Goal: Task Accomplishment & Management: Manage account settings

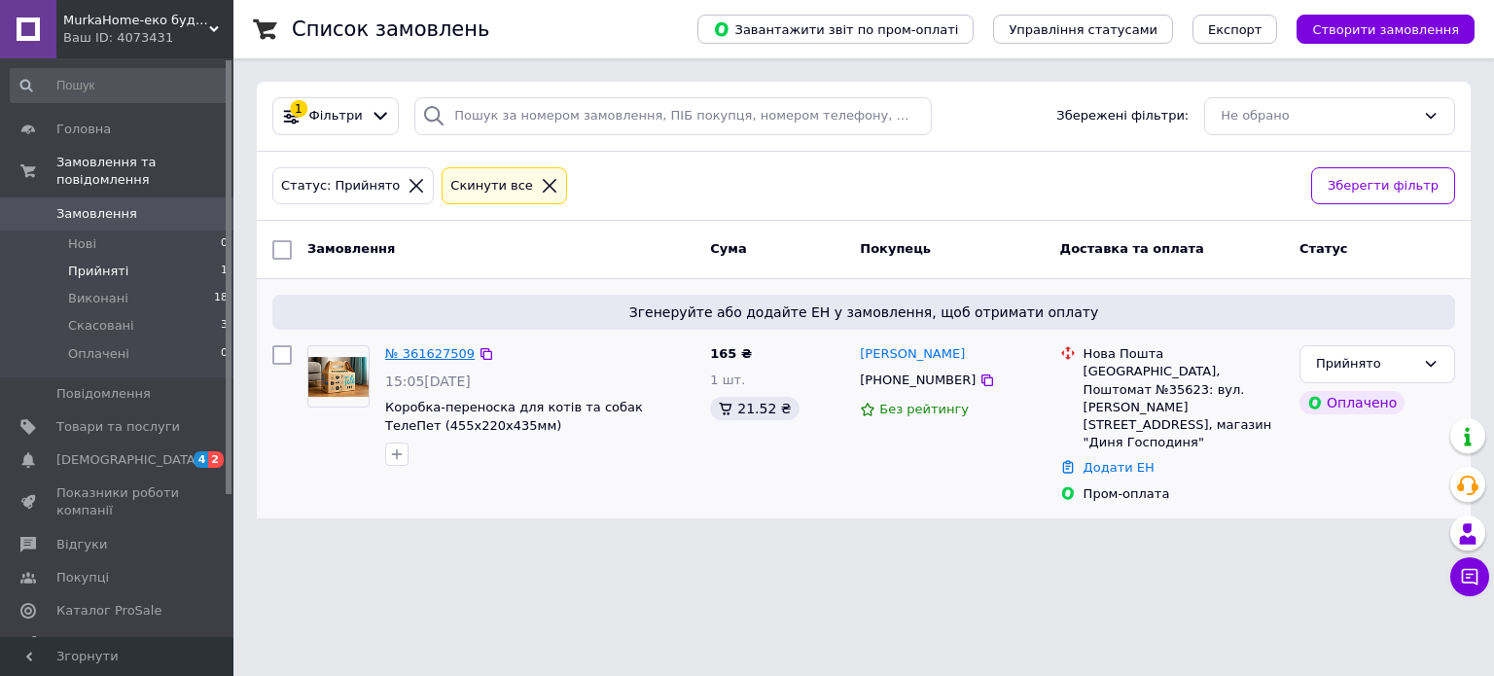
click at [436, 346] on link "№ 361627509" at bounding box center [430, 353] width 90 height 15
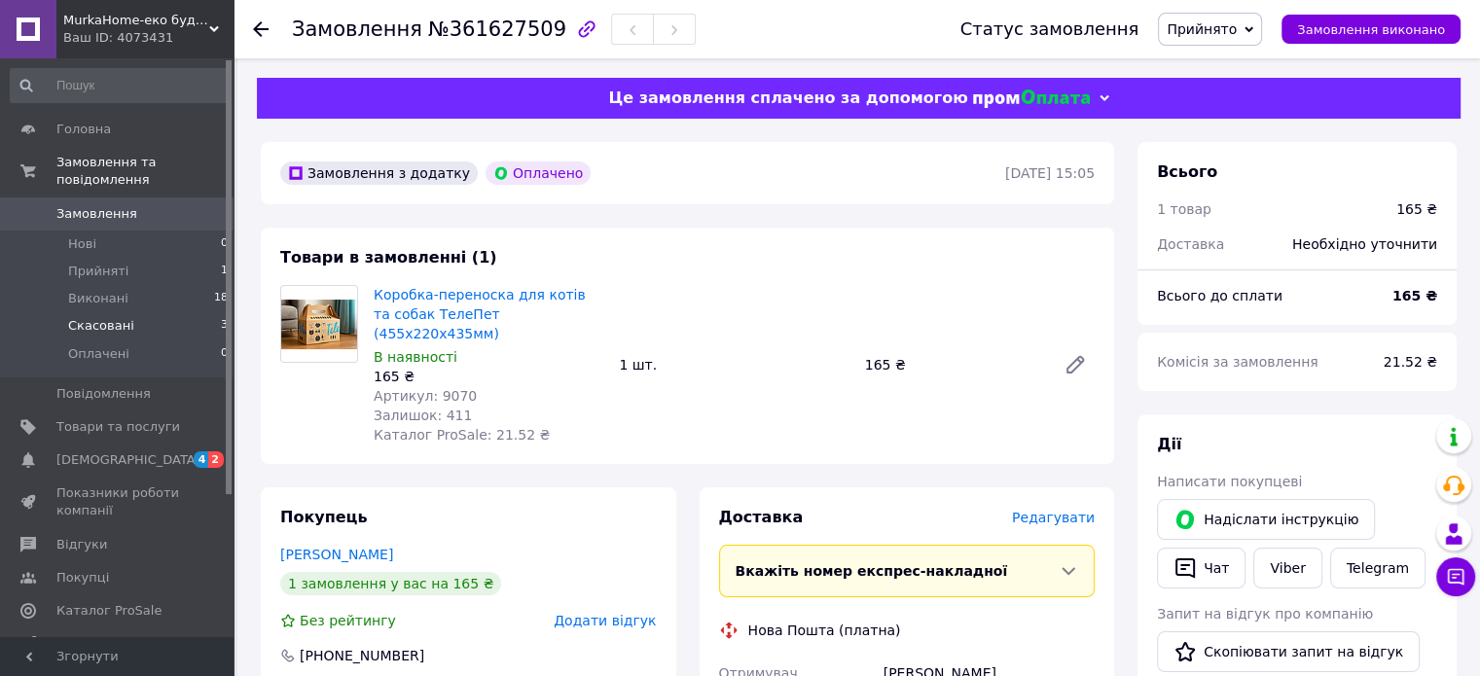
click at [113, 317] on span "Скасовані" at bounding box center [101, 326] width 66 height 18
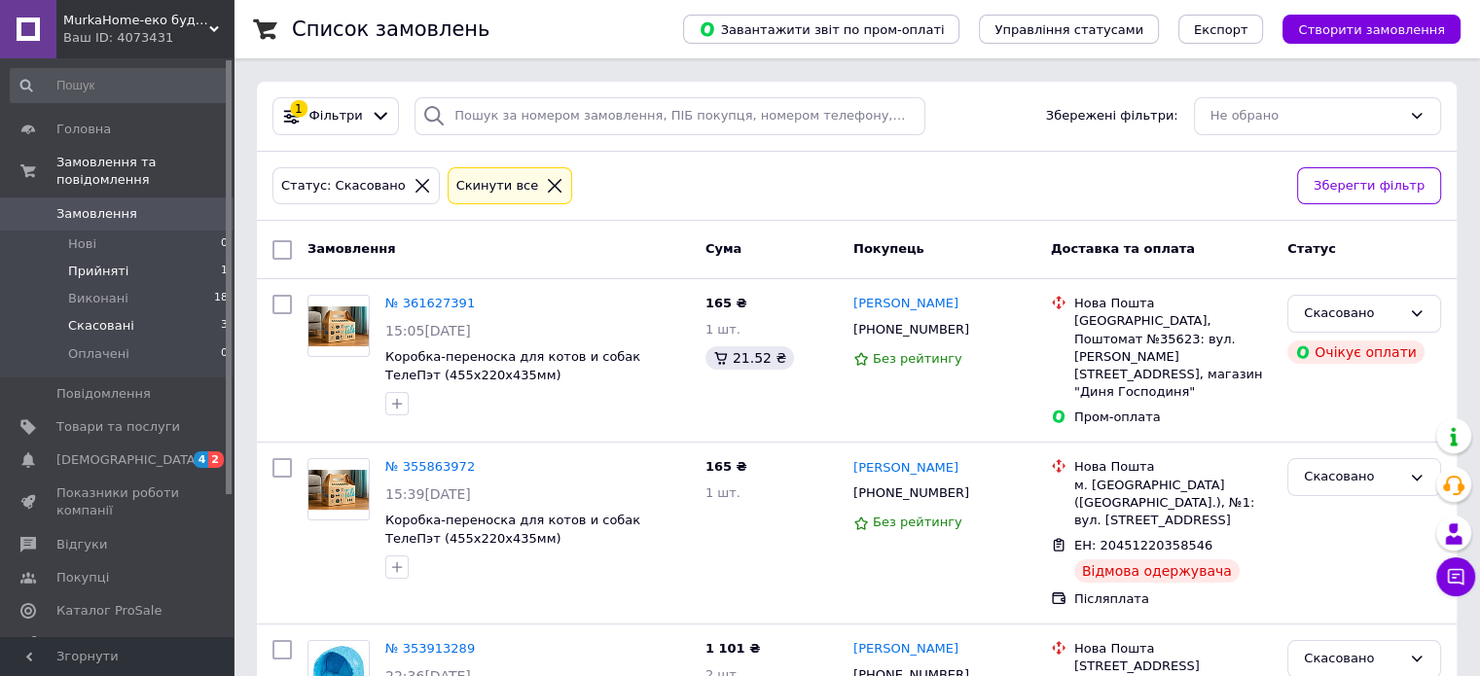
click at [113, 263] on span "Прийняті" at bounding box center [98, 272] width 60 height 18
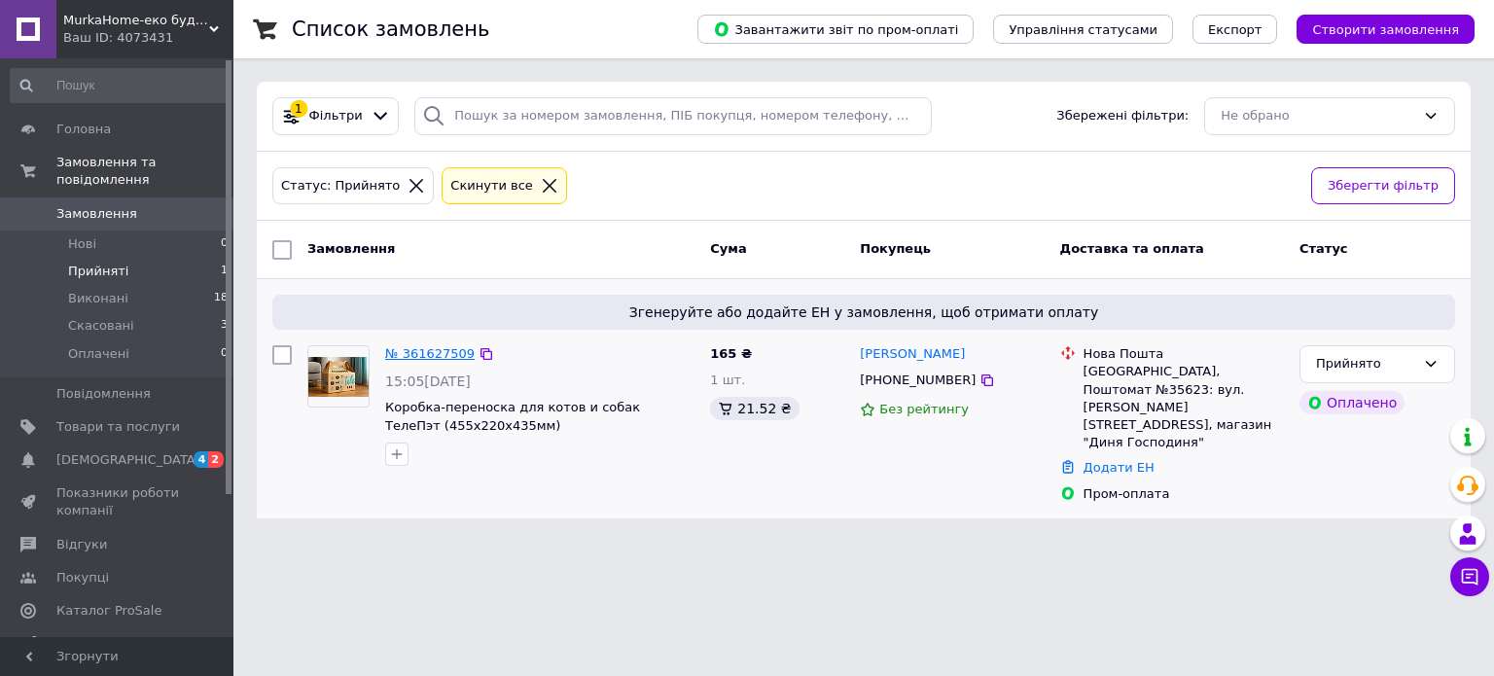
click at [439, 351] on link "№ 361627509" at bounding box center [430, 353] width 90 height 15
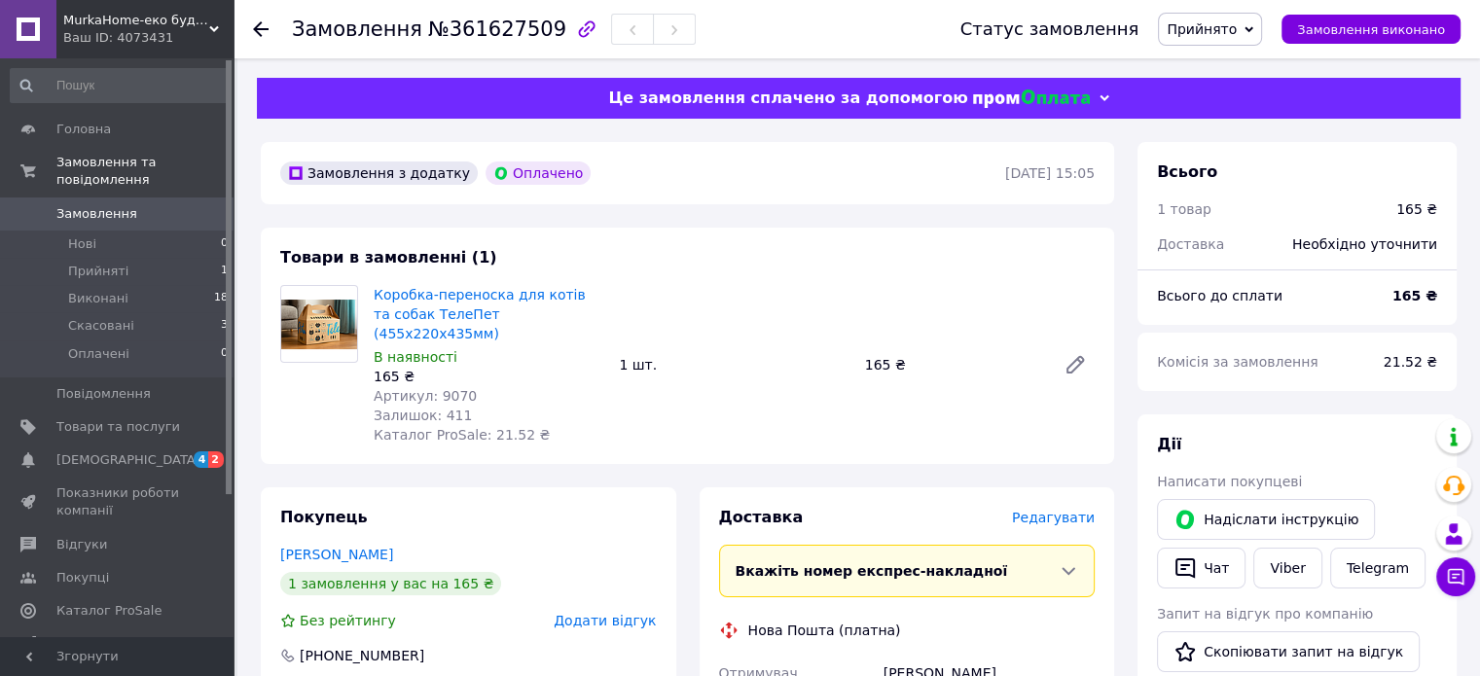
click at [1061, 510] on span "Редагувати" at bounding box center [1053, 518] width 83 height 16
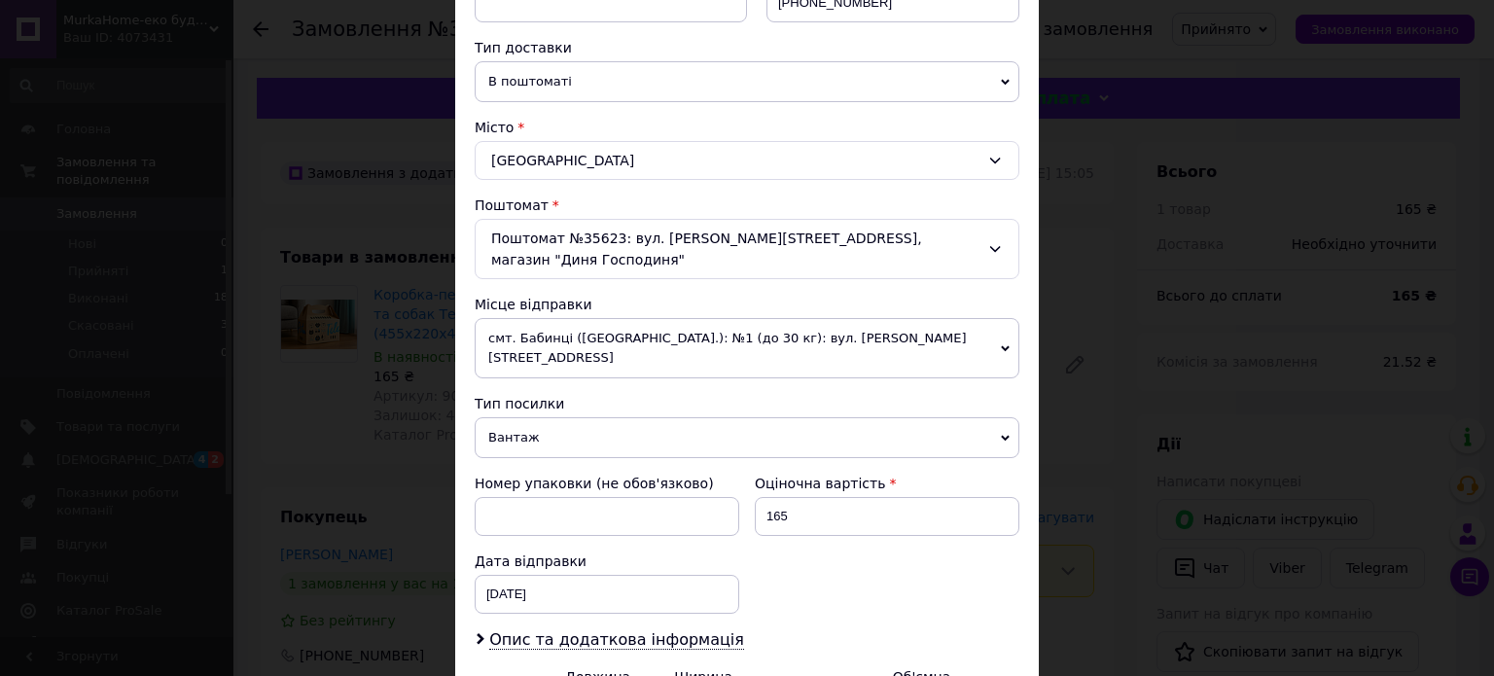
scroll to position [389, 0]
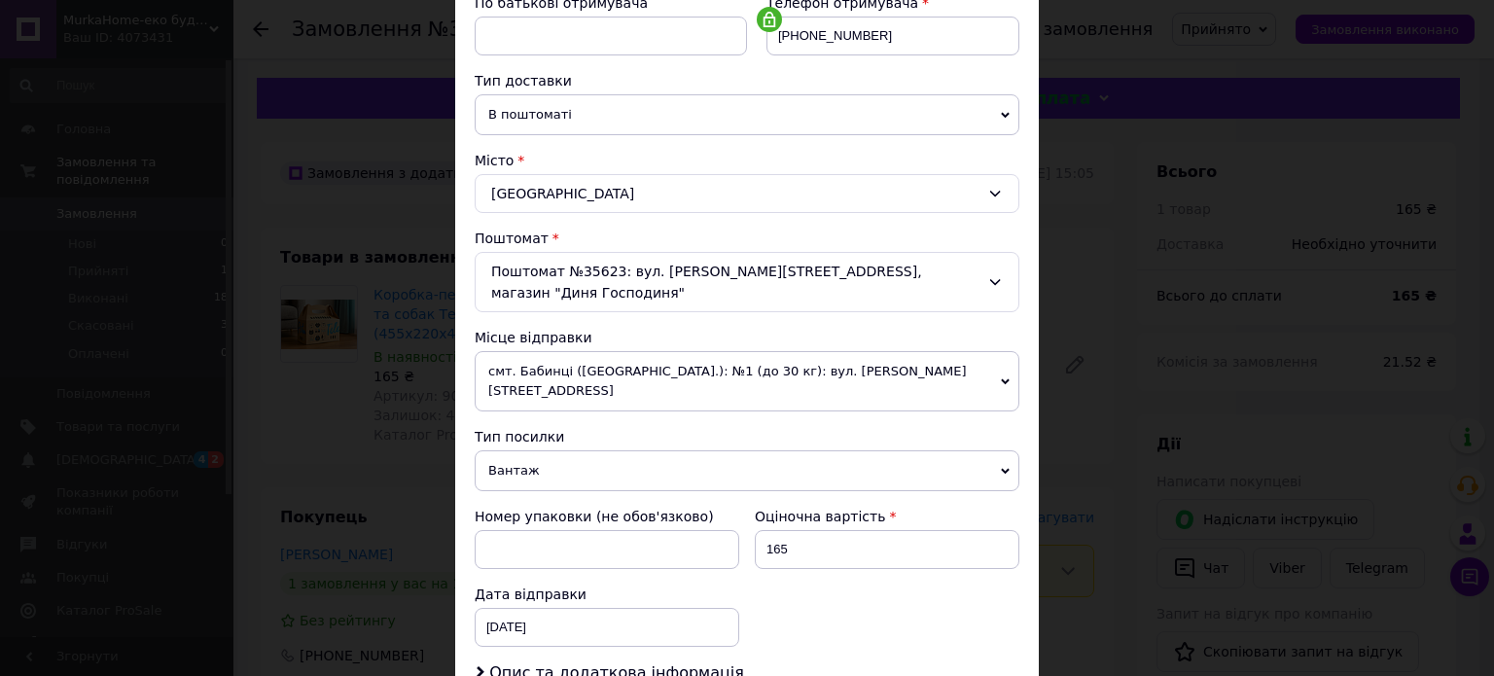
click at [576, 268] on div "Поштомат №35623: вул. [PERSON_NAME][STREET_ADDRESS], магазин "Диня Господиня"" at bounding box center [747, 282] width 545 height 60
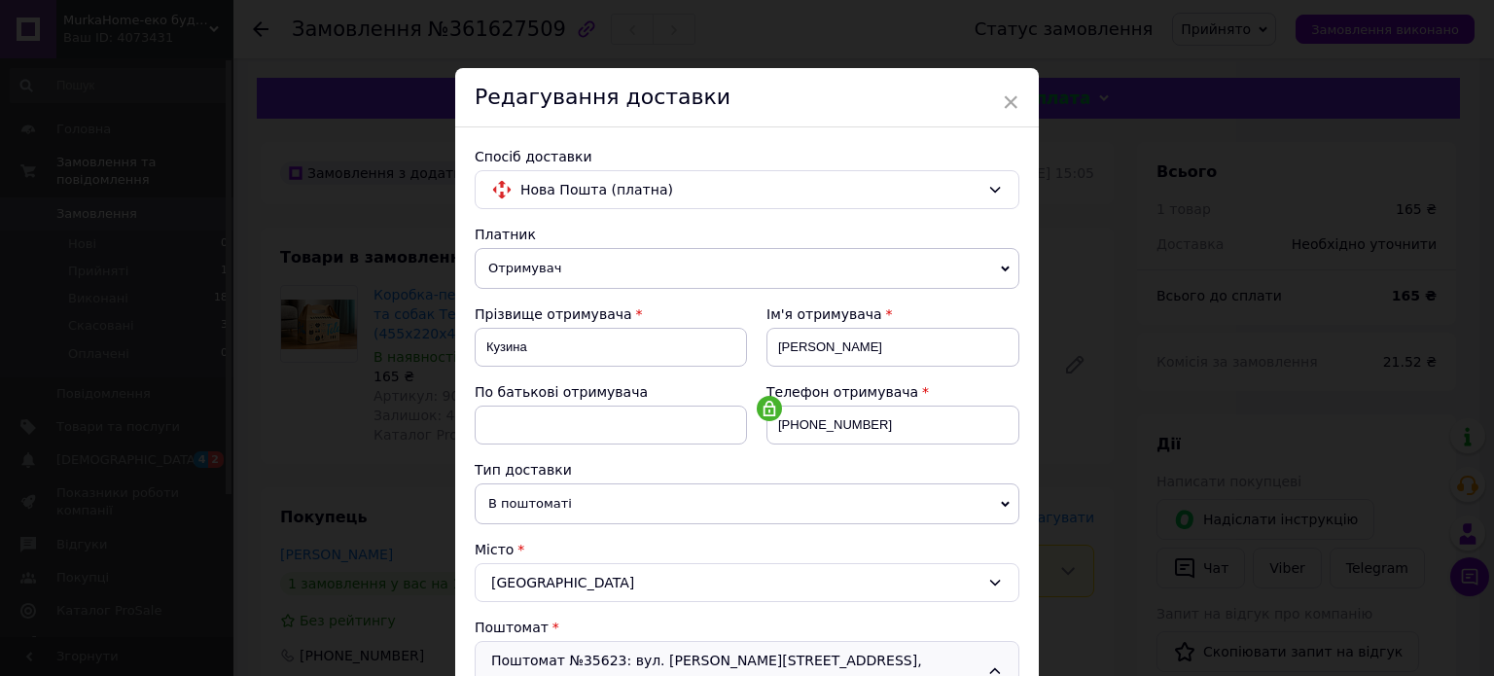
scroll to position [292, 0]
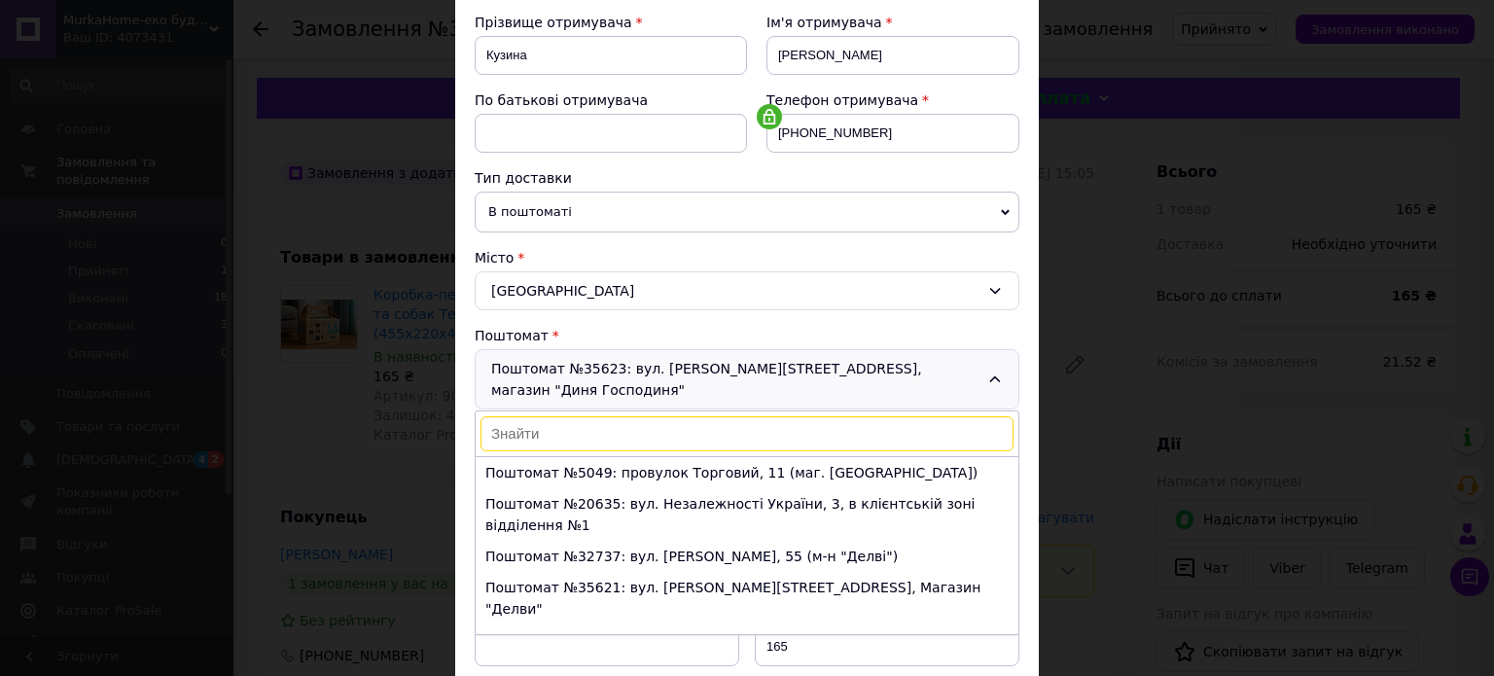
click at [988, 372] on icon at bounding box center [995, 380] width 16 height 16
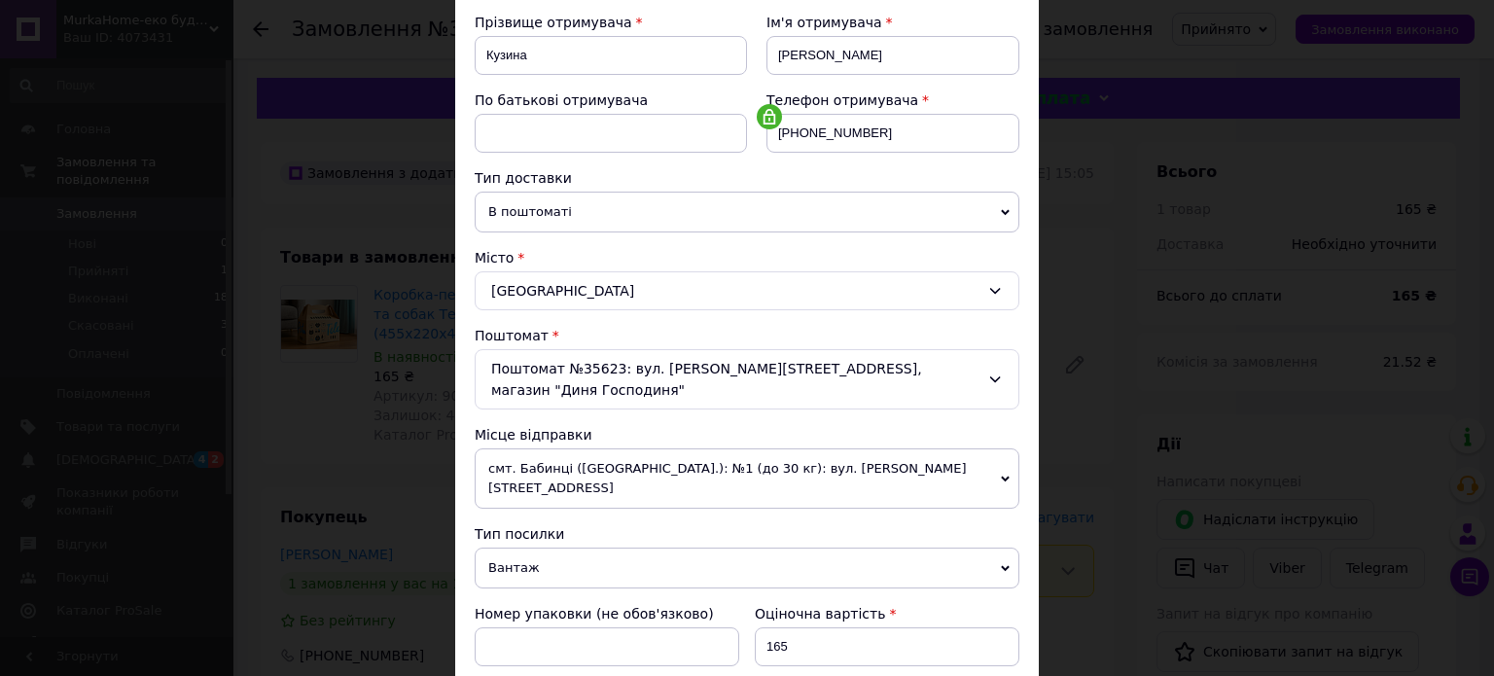
click at [714, 213] on span "В поштоматі" at bounding box center [747, 212] width 545 height 41
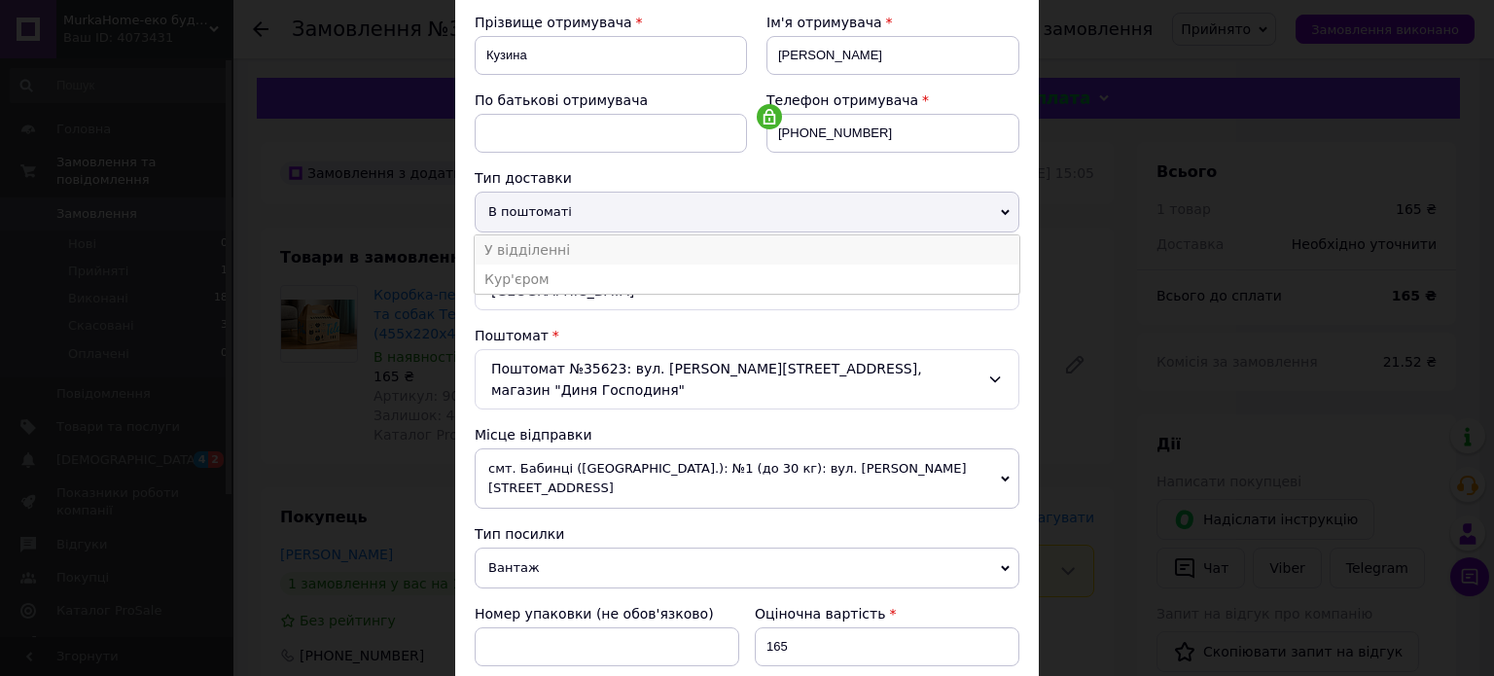
click at [593, 249] on li "У відділенні" at bounding box center [747, 249] width 545 height 29
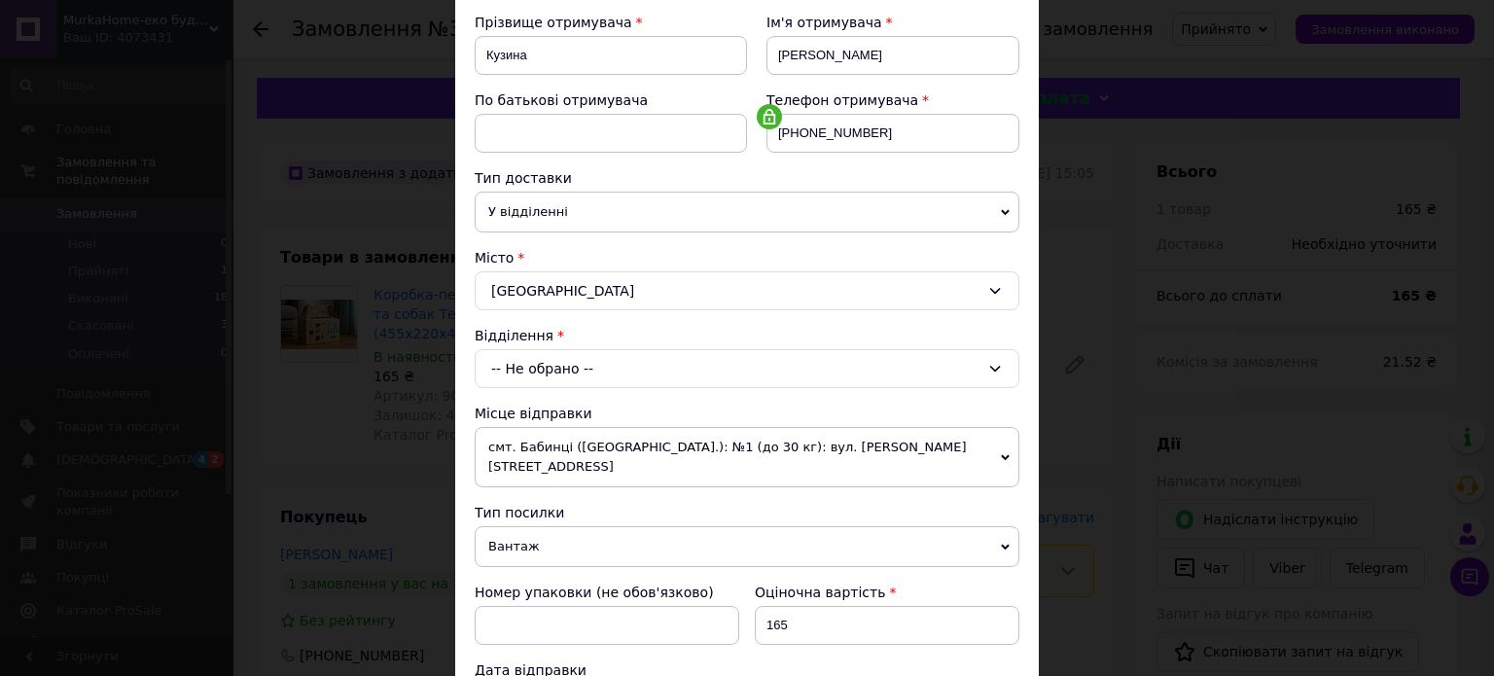
click at [584, 375] on div "-- Не обрано --" at bounding box center [747, 368] width 545 height 39
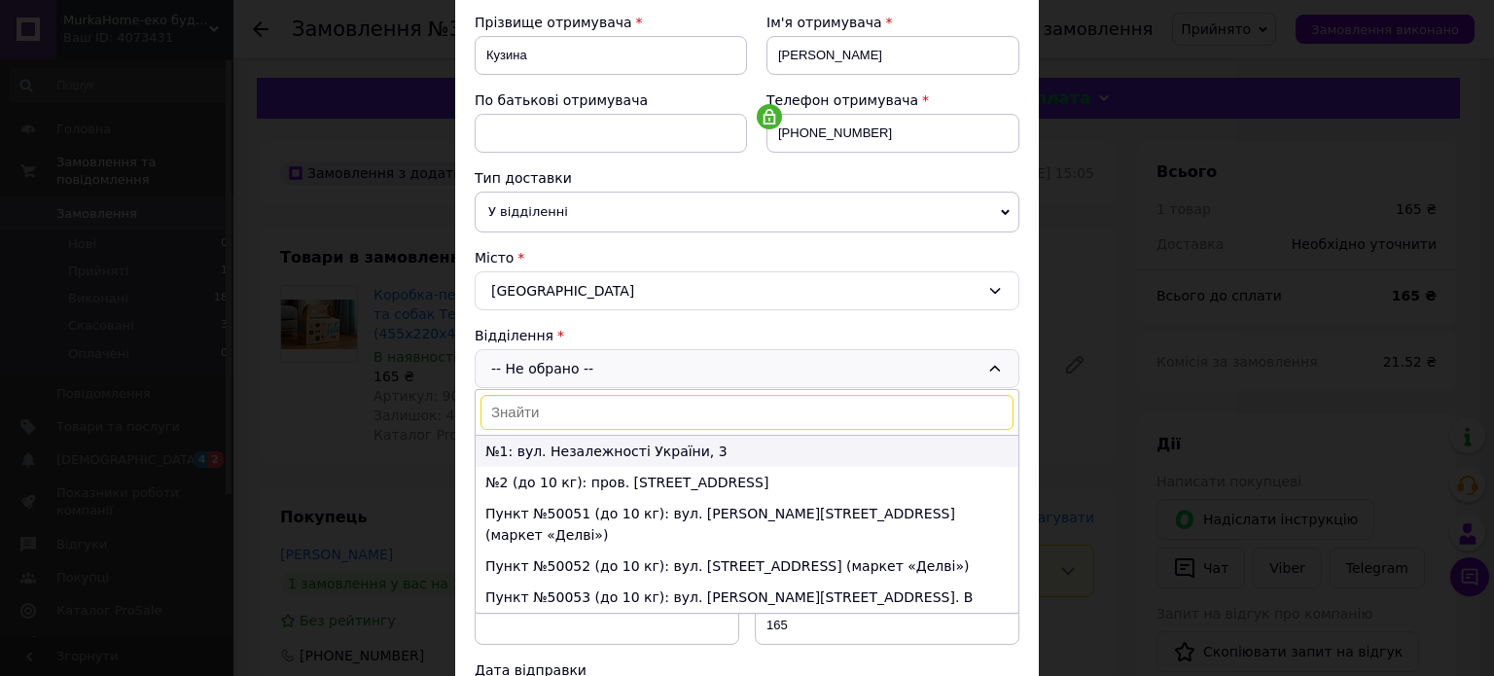
click at [558, 449] on li "№1: вул. Незалежності України, 3" at bounding box center [747, 451] width 543 height 31
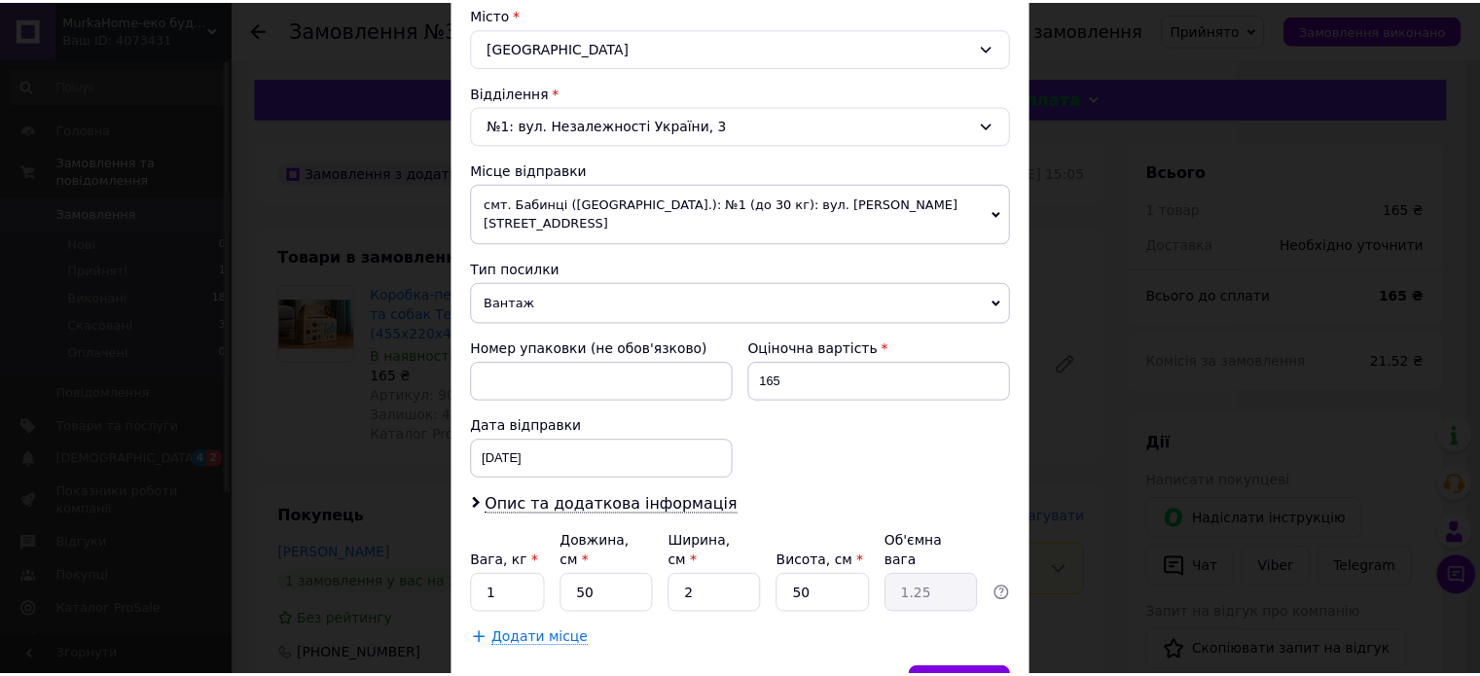
scroll to position [610, 0]
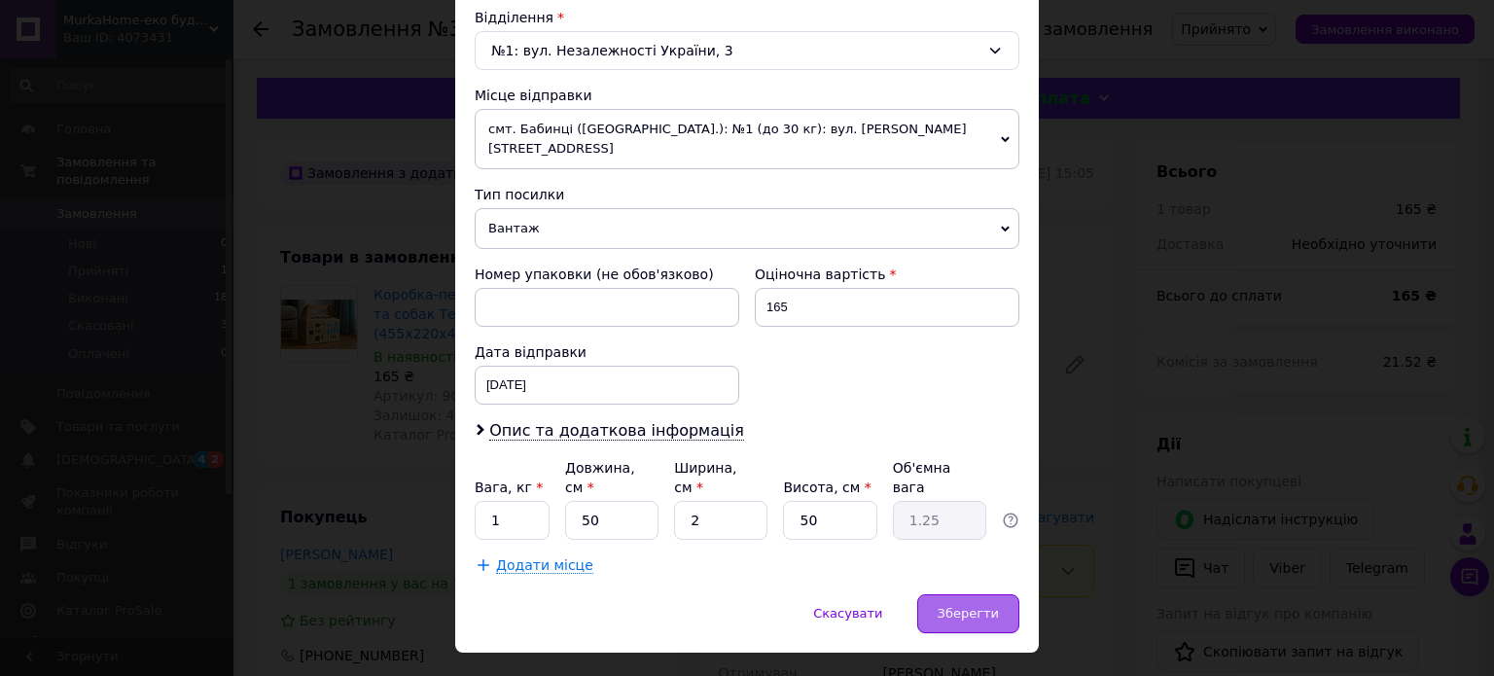
click at [969, 606] on span "Зберегти" at bounding box center [968, 613] width 61 height 15
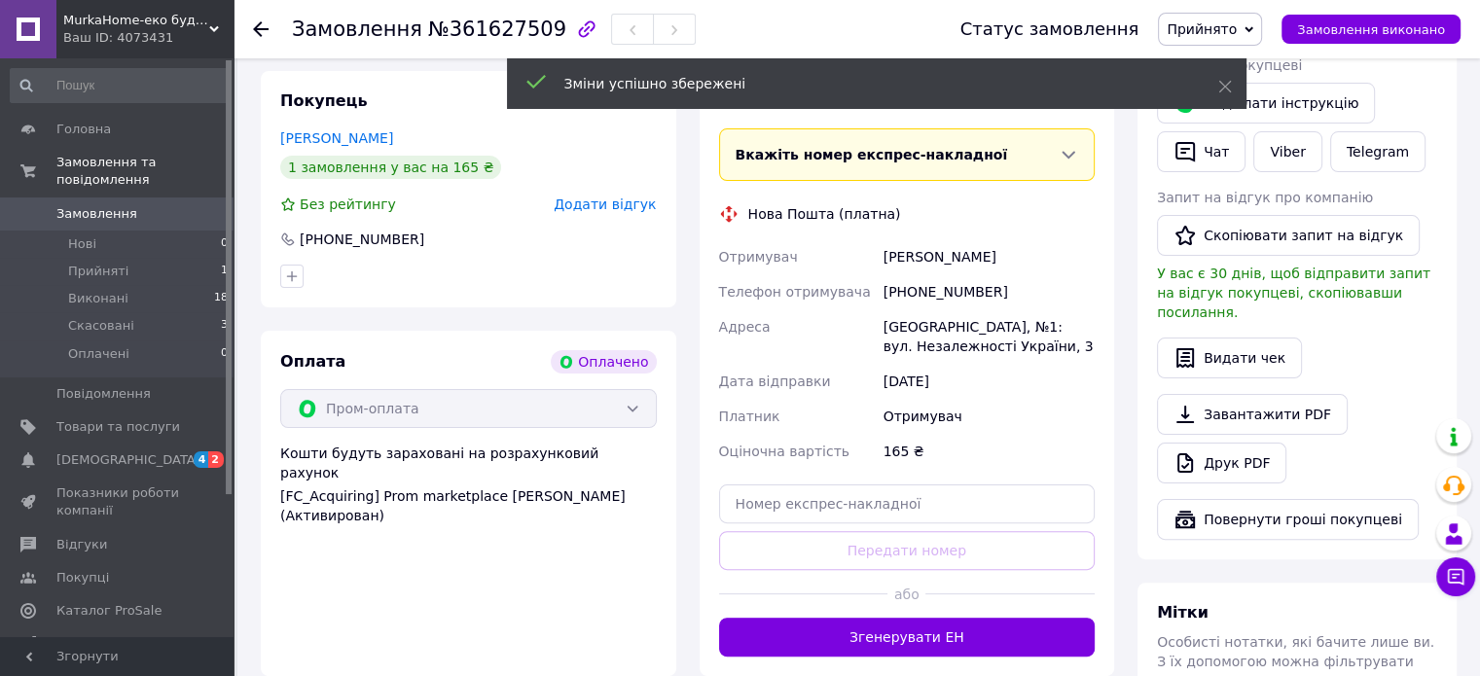
scroll to position [584, 0]
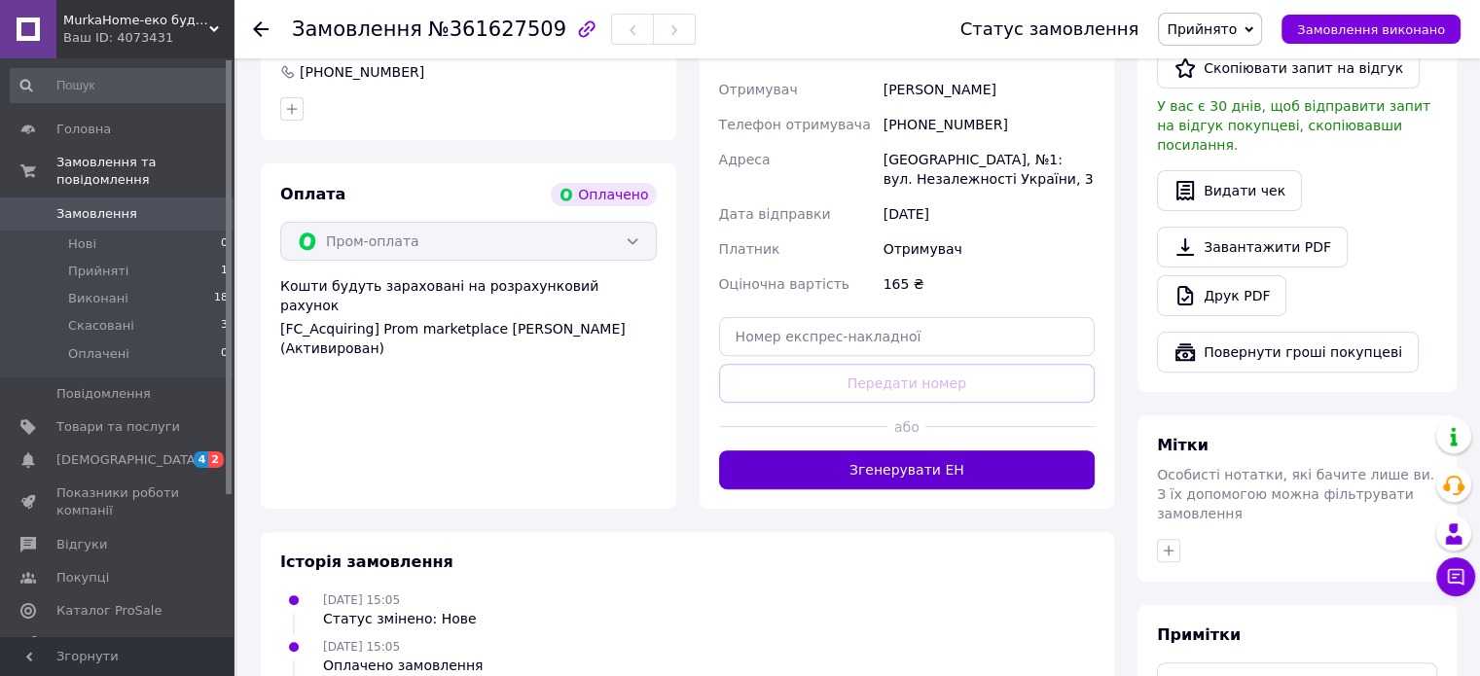
click at [915, 450] on button "Згенерувати ЕН" at bounding box center [907, 469] width 377 height 39
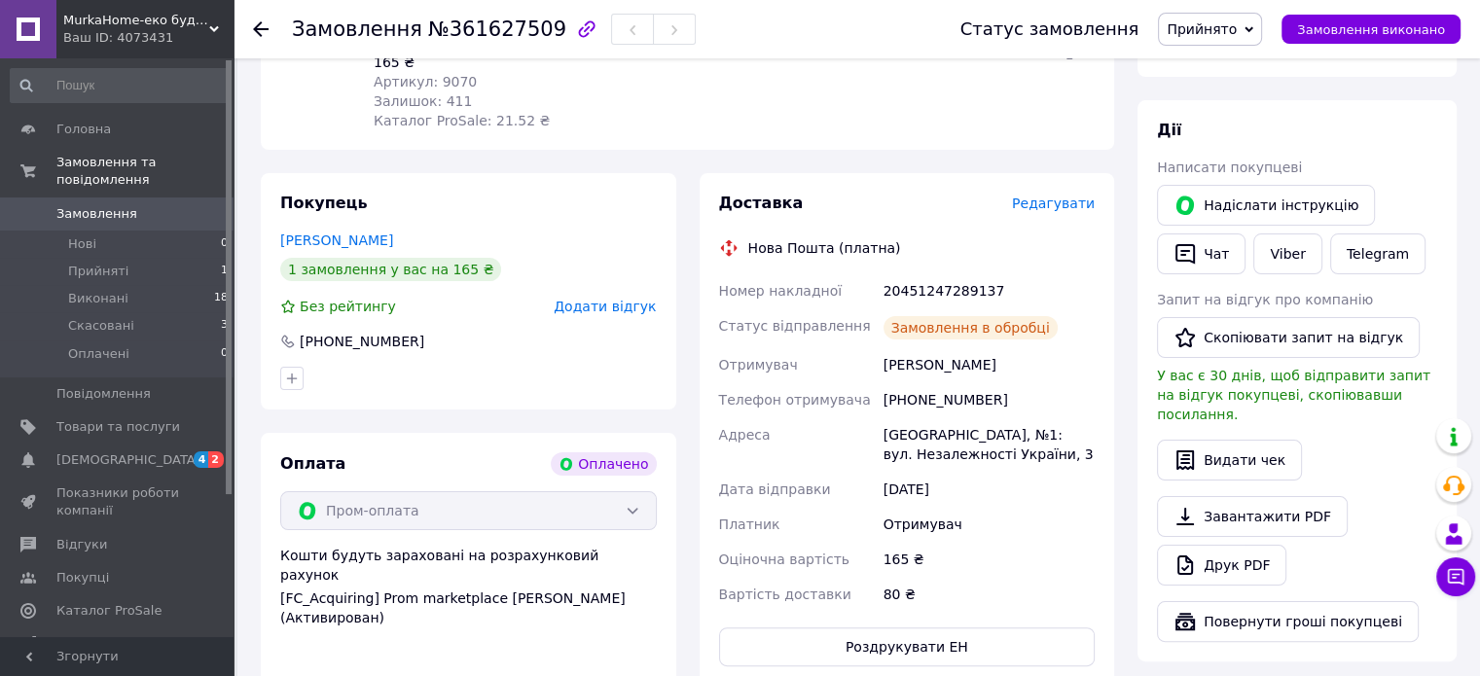
scroll to position [292, 0]
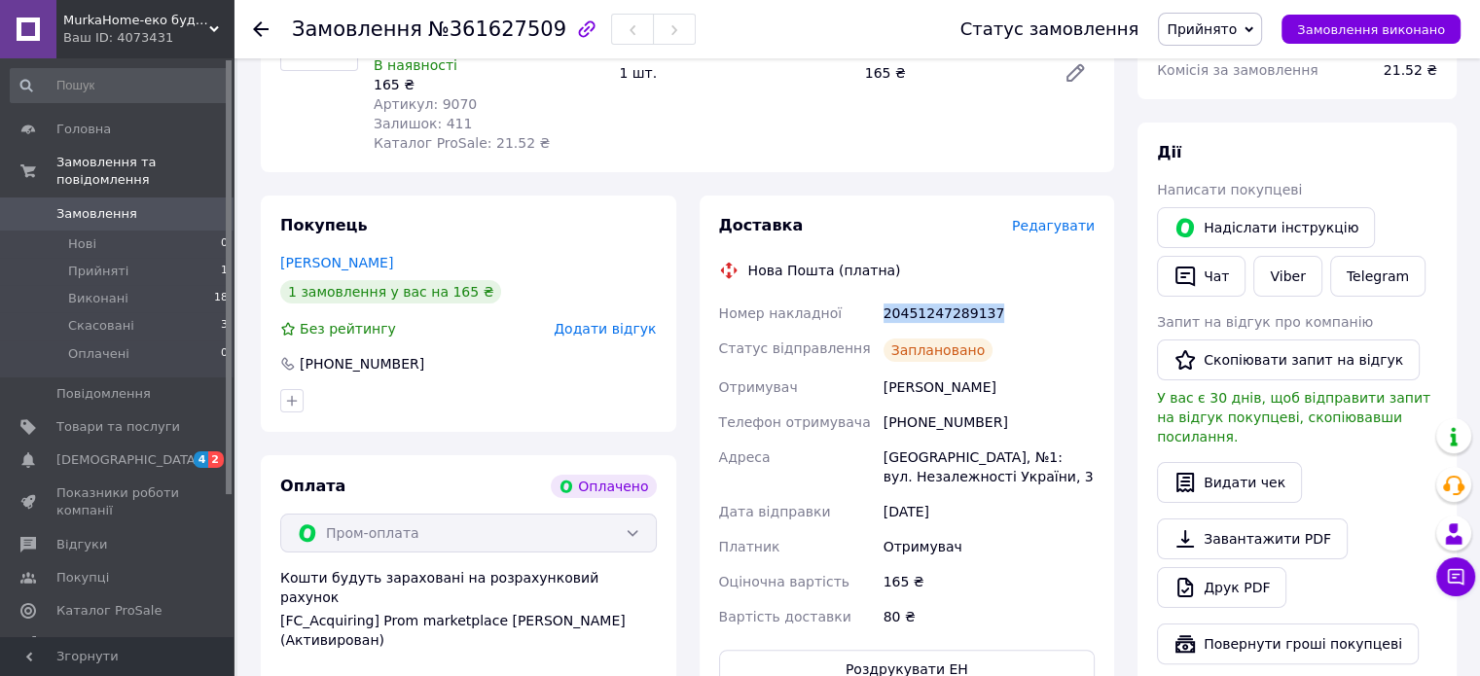
drag, startPoint x: 877, startPoint y: 299, endPoint x: 1004, endPoint y: 299, distance: 127.4
click at [1004, 299] on div "Номер накладної 20451247289137 Статус відправлення Заплановано Отримувач [PERSO…" at bounding box center [907, 465] width 384 height 339
copy div "Номер накладної 20451247289137"
